Goal: Find contact information: Find contact information

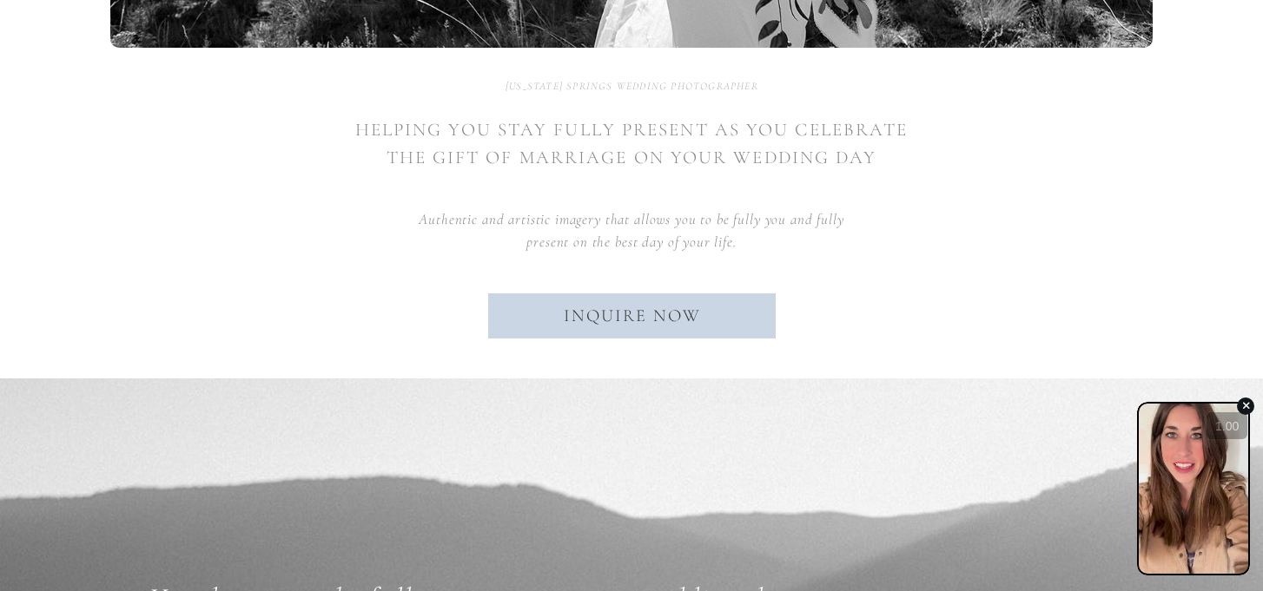
scroll to position [849, 0]
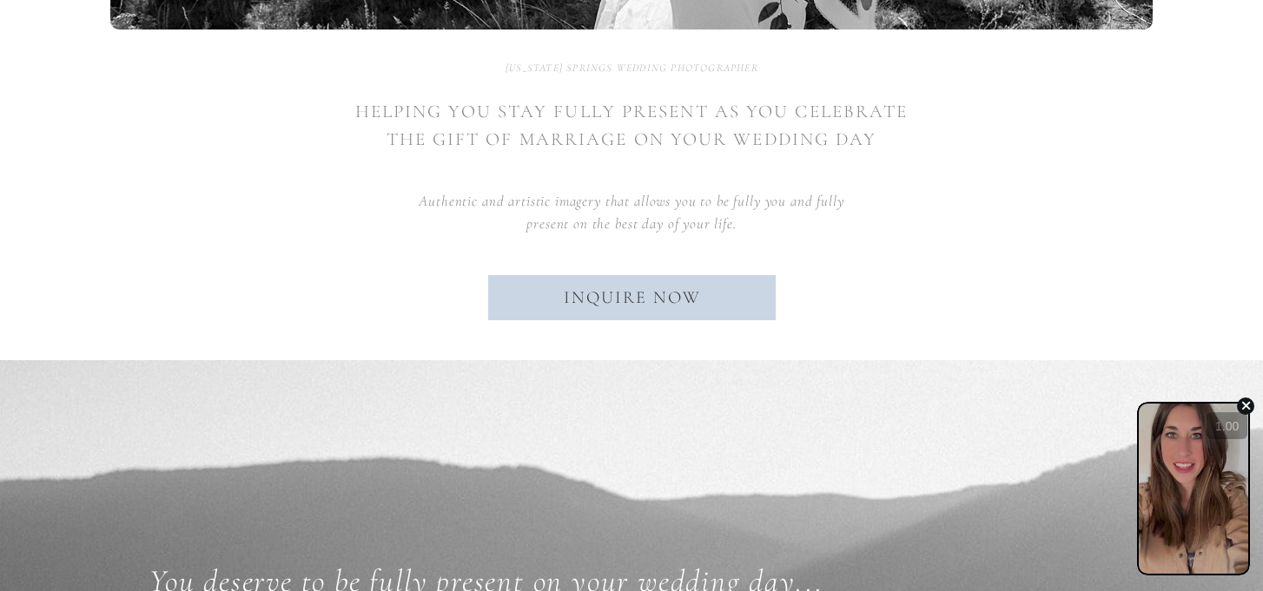
click at [1247, 403] on icon "button" at bounding box center [1245, 406] width 10 height 13
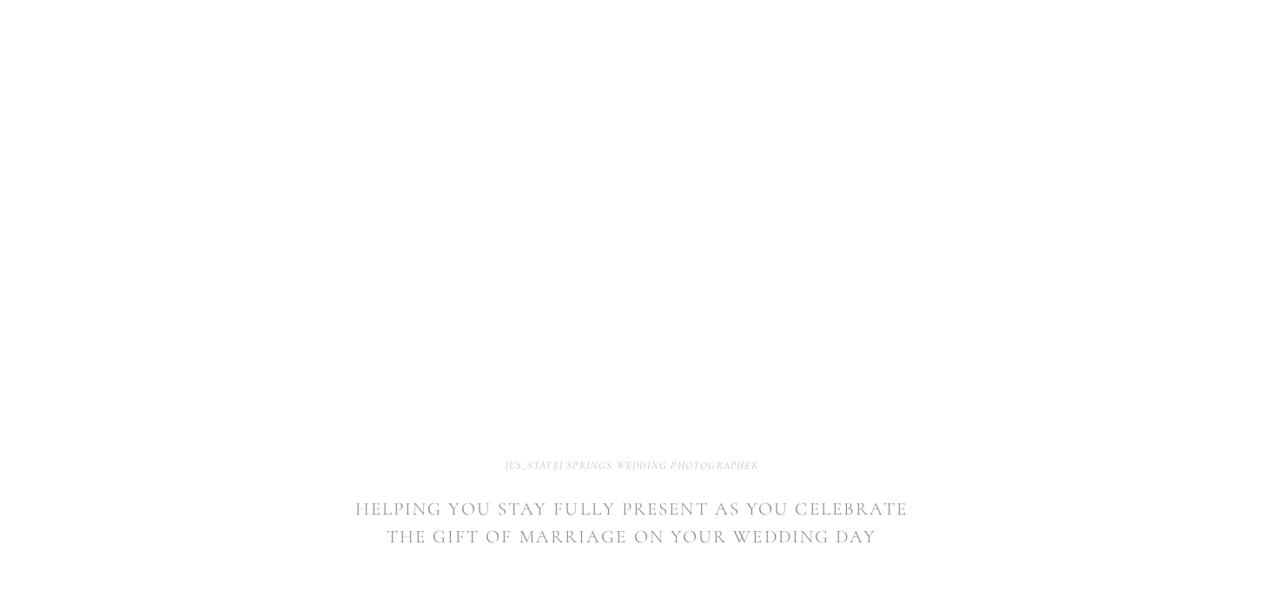
scroll to position [0, 0]
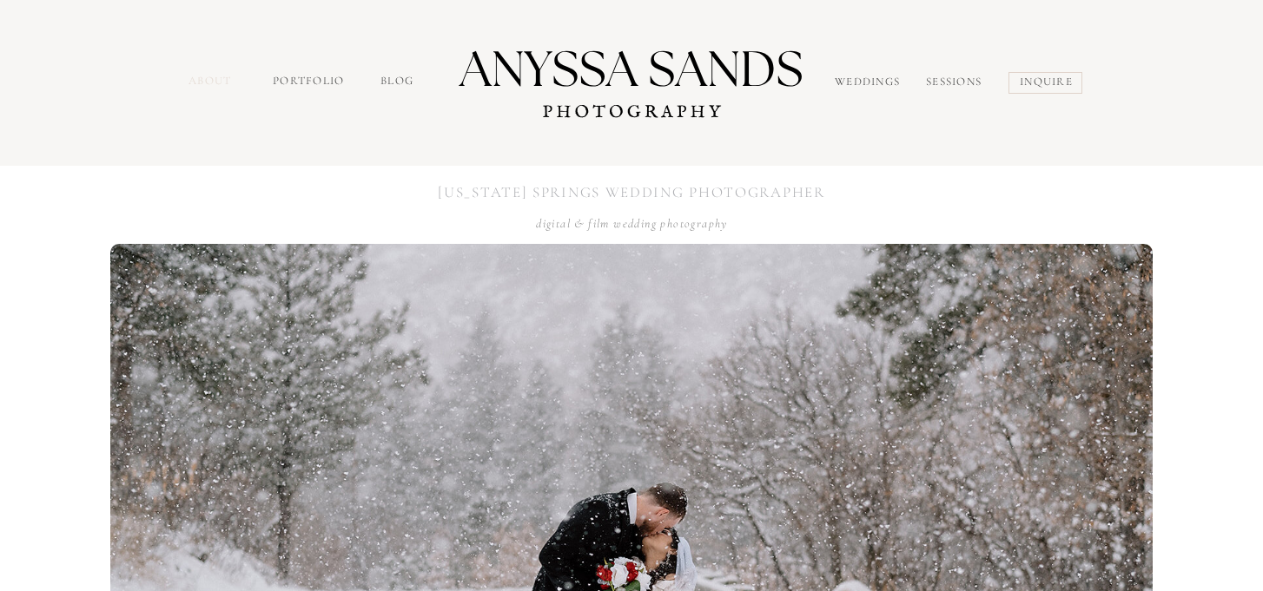
click at [209, 86] on nav "about" at bounding box center [212, 83] width 48 height 20
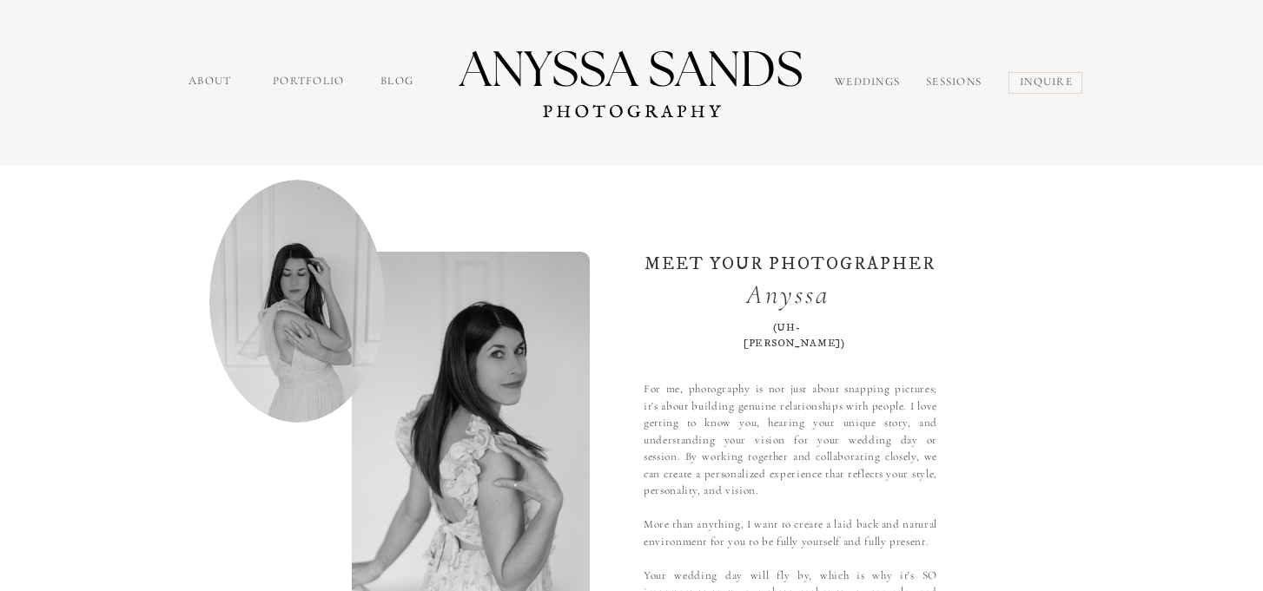
click at [1037, 90] on nav "inquire" at bounding box center [1048, 84] width 56 height 20
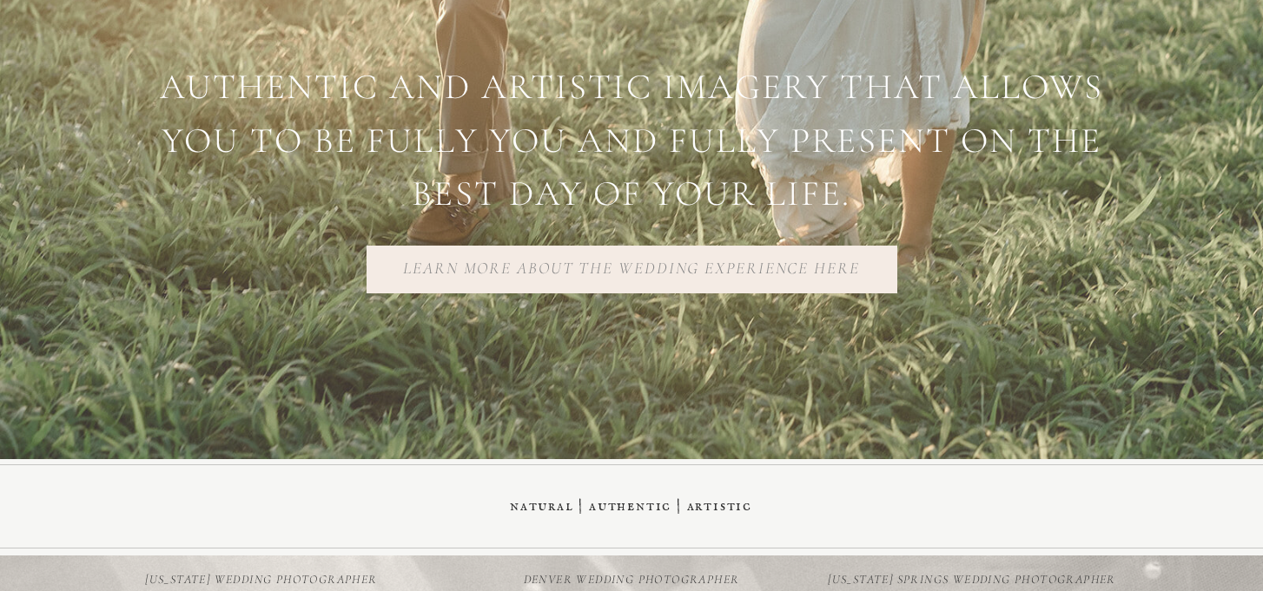
scroll to position [4201, 0]
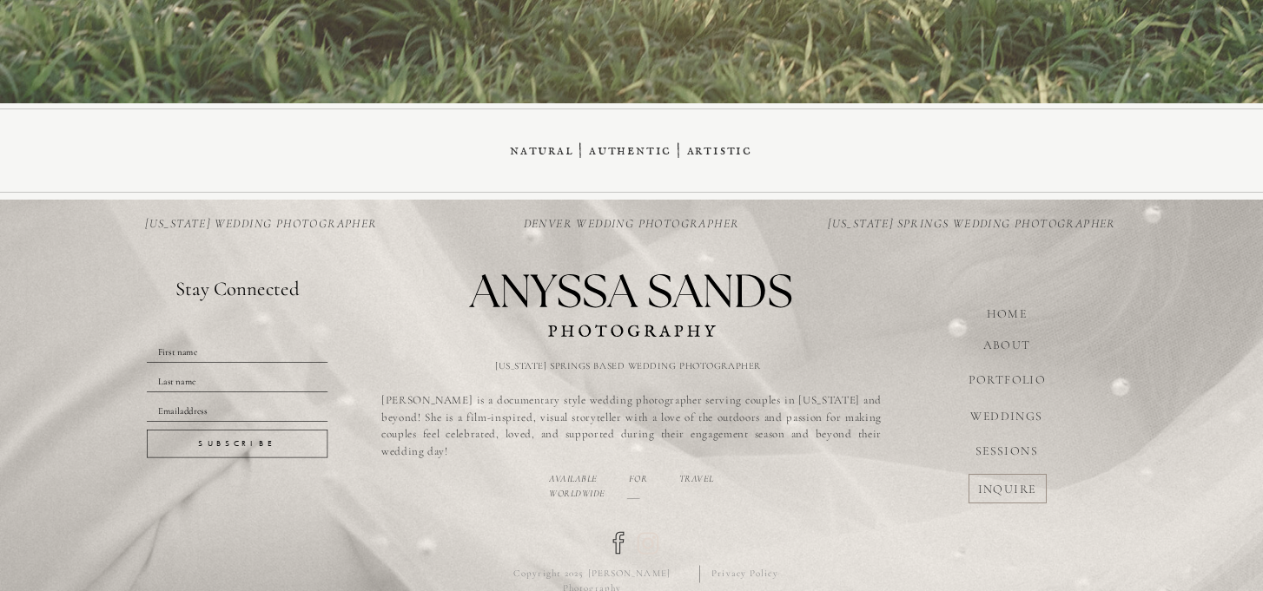
click at [648, 538] on icon at bounding box center [647, 543] width 11 height 11
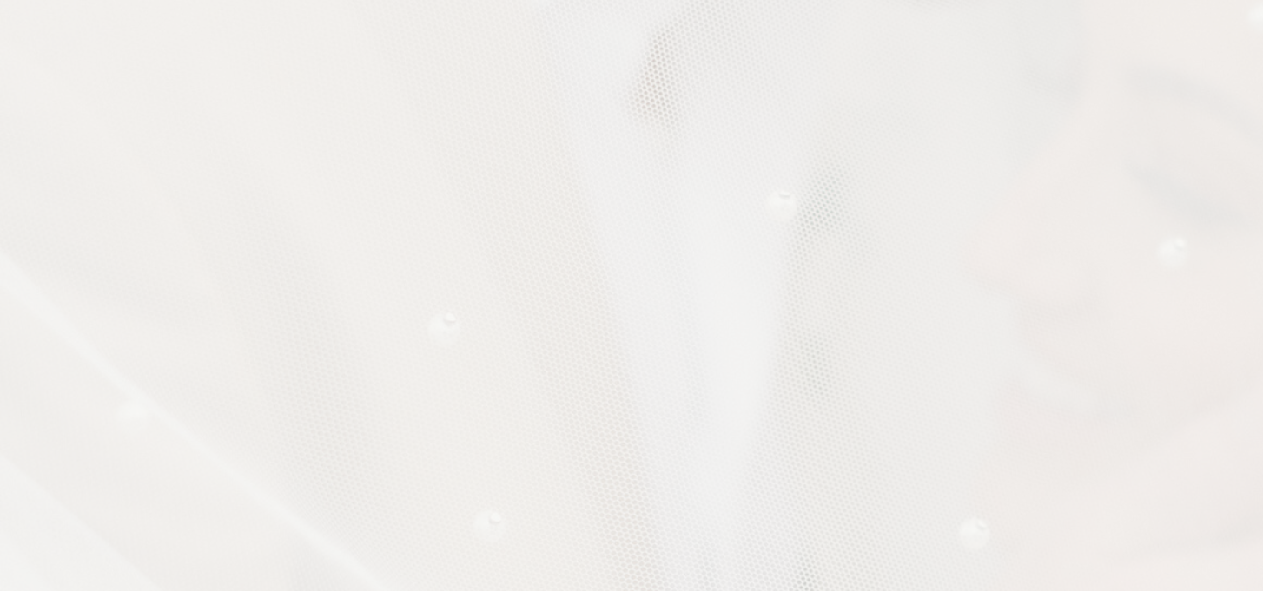
scroll to position [1573, 0]
